Goal: Transaction & Acquisition: Purchase product/service

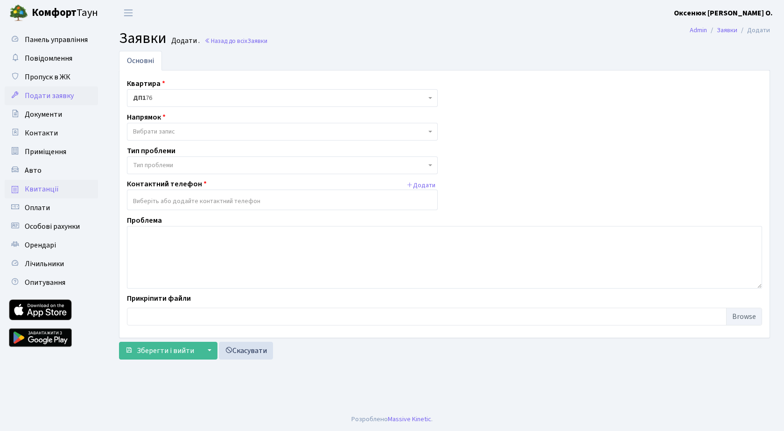
click at [42, 188] on span "Квитанції" at bounding box center [42, 189] width 34 height 10
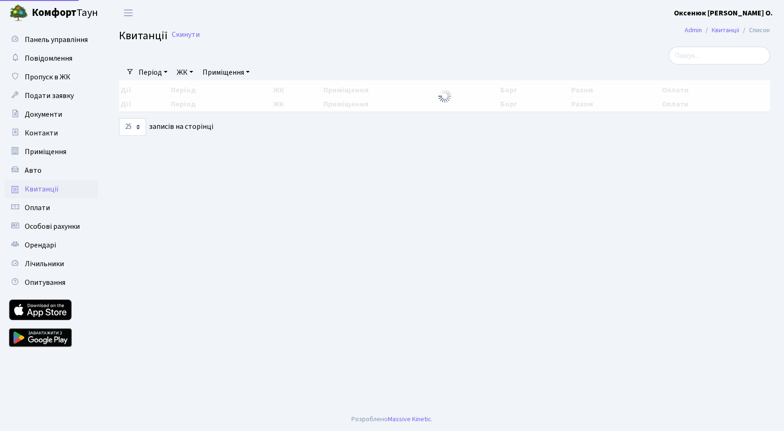
select select "25"
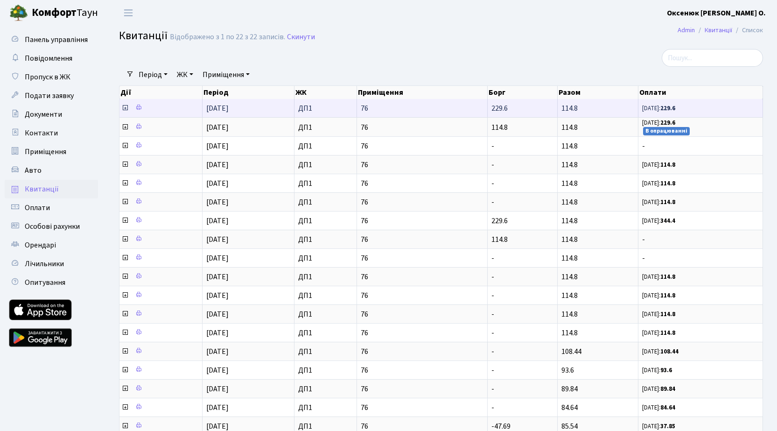
click at [124, 108] on icon at bounding box center [124, 107] width 7 height 7
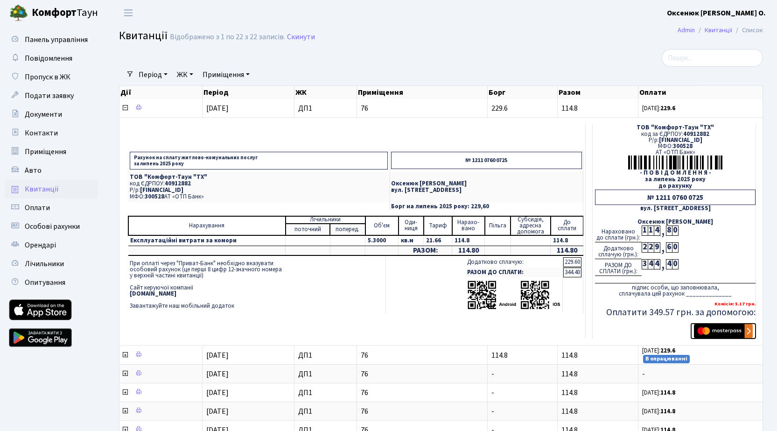
click at [724, 330] on img "submit" at bounding box center [723, 331] width 59 height 14
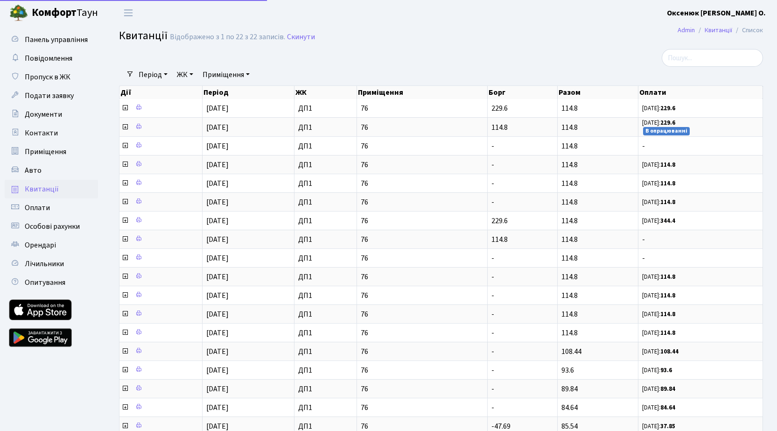
select select "25"
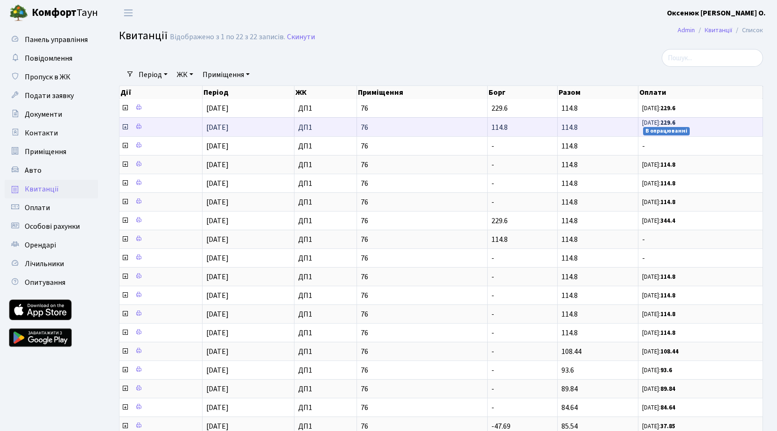
click at [124, 128] on icon at bounding box center [124, 126] width 7 height 7
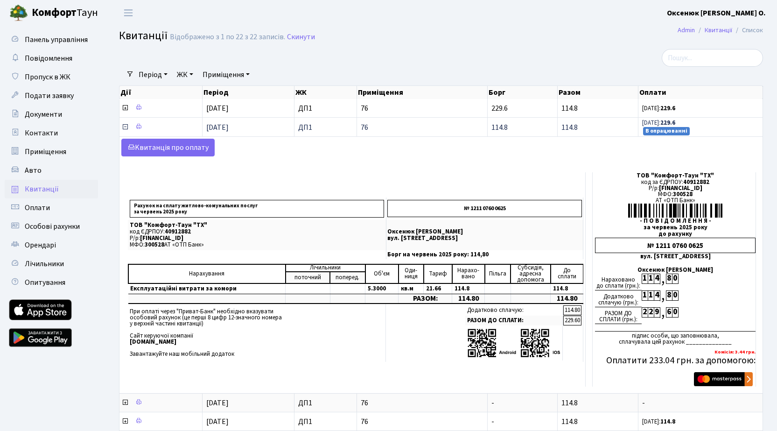
click at [124, 128] on icon at bounding box center [124, 126] width 7 height 7
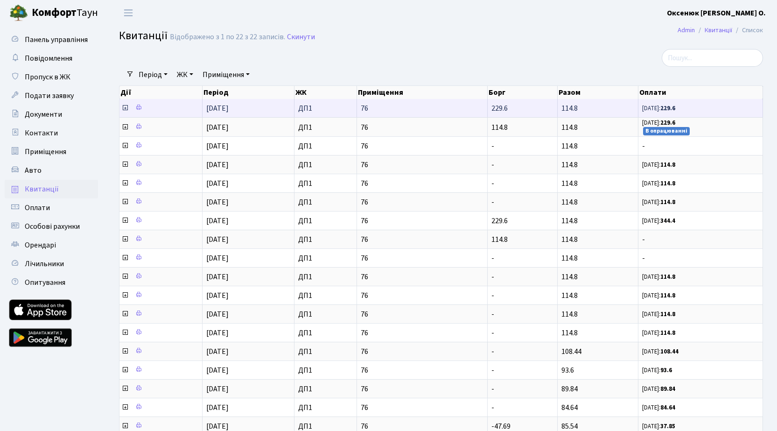
click at [125, 107] on icon at bounding box center [124, 107] width 7 height 7
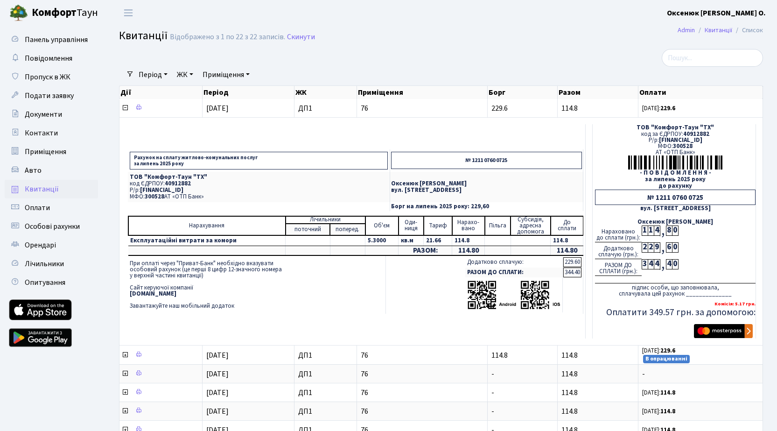
click at [661, 265] on div "," at bounding box center [663, 264] width 6 height 11
click at [653, 265] on div "4" at bounding box center [651, 264] width 6 height 10
click at [652, 262] on div "4" at bounding box center [651, 264] width 6 height 10
click at [648, 264] on div "4" at bounding box center [651, 264] width 6 height 10
click at [649, 264] on div "4" at bounding box center [651, 264] width 6 height 10
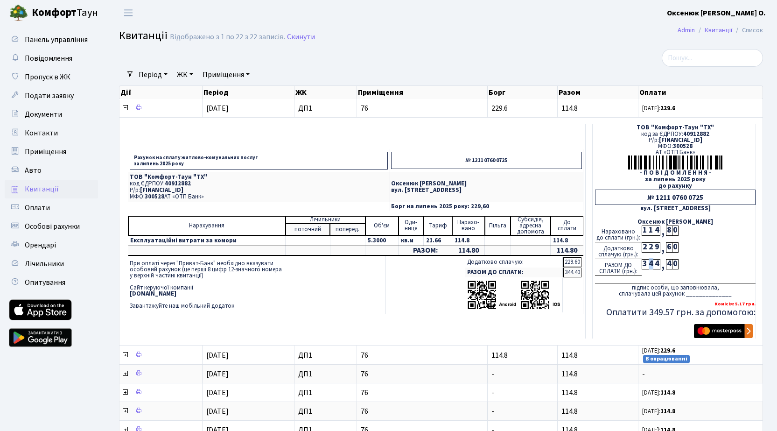
click at [649, 264] on div "4" at bounding box center [651, 264] width 6 height 10
click at [676, 237] on div "Нараховано до сплати (грн.): 1 1 4 , 8 0" at bounding box center [675, 233] width 160 height 17
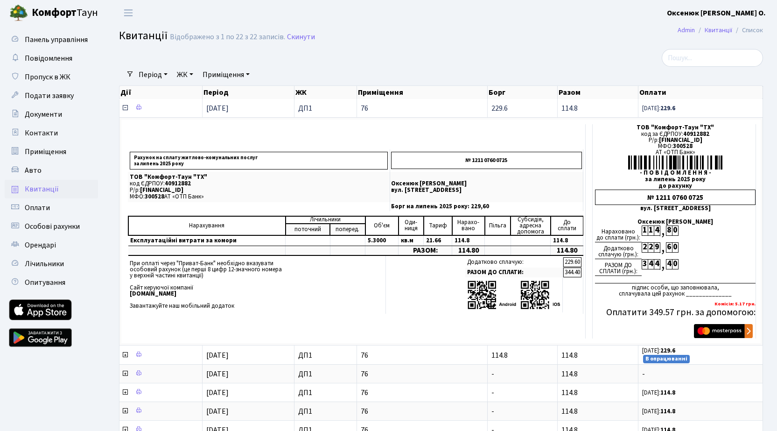
click at [125, 108] on icon at bounding box center [124, 107] width 7 height 7
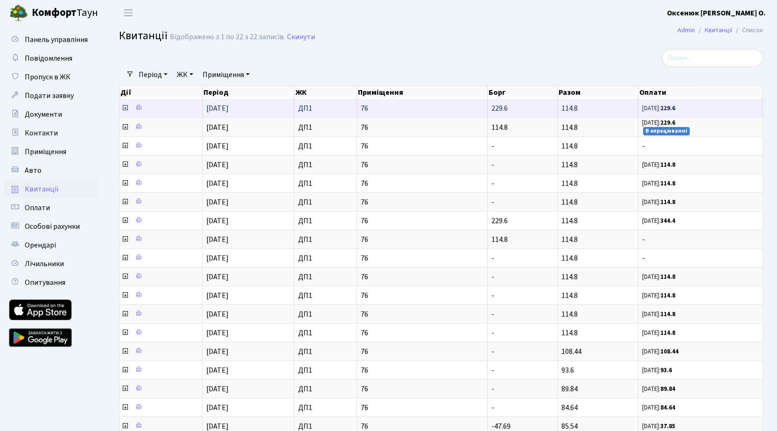
click at [125, 107] on icon at bounding box center [124, 107] width 7 height 7
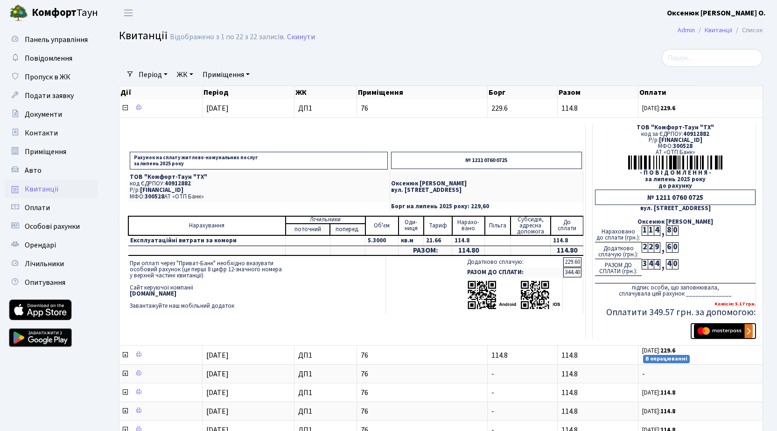
click at [723, 329] on img "submit" at bounding box center [723, 331] width 59 height 14
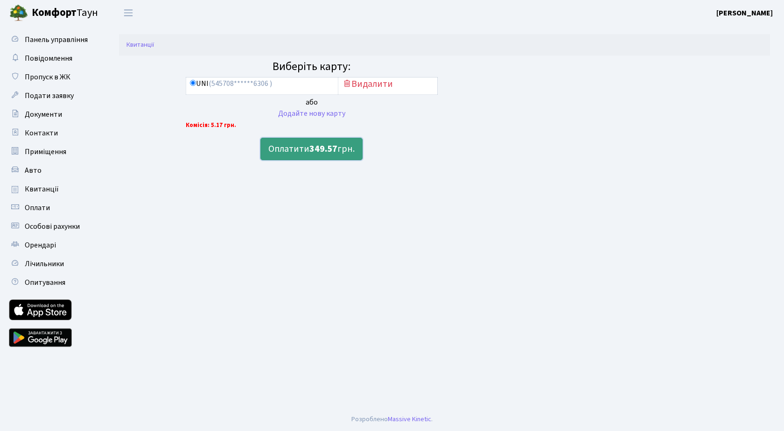
click at [311, 150] on b "349.57" at bounding box center [323, 148] width 28 height 13
